Goal: Information Seeking & Learning: Learn about a topic

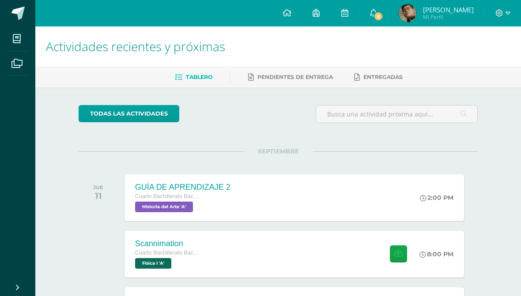
click at [388, 8] on link "9" at bounding box center [374, 13] width 28 height 27
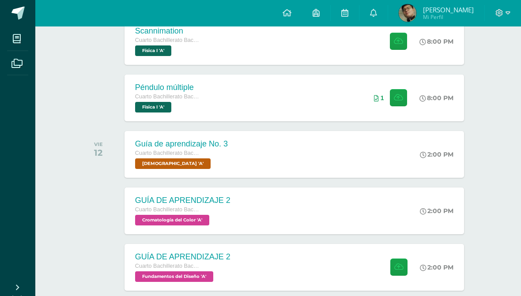
scroll to position [215, 0]
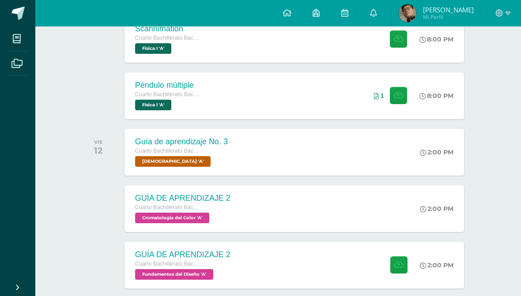
click at [362, 262] on div "GUÍA DE APRENDIZAJE 2 Cuarto Bachillerato Bachillerato en CCLL con Orientación …" at bounding box center [295, 265] width 340 height 47
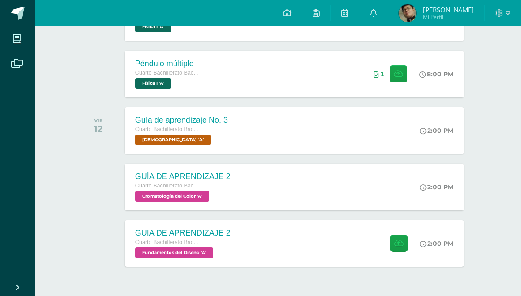
scroll to position [239, 0]
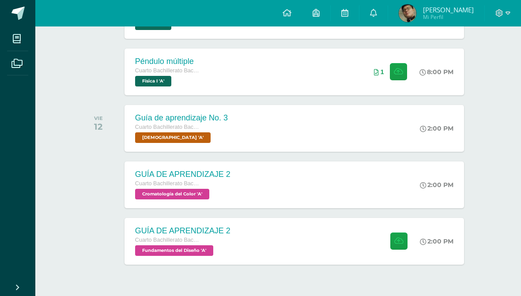
click at [187, 243] on span "Cuarto Bachillerato Bachillerato en CCLL con Orientación en Diseño Gráfico" at bounding box center [168, 240] width 66 height 6
